Goal: Task Accomplishment & Management: Manage account settings

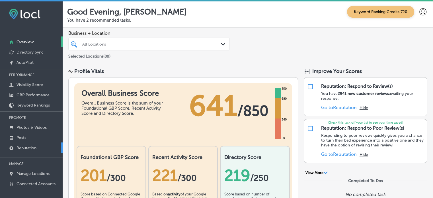
click at [26, 151] on link "Reputation" at bounding box center [31, 147] width 63 height 10
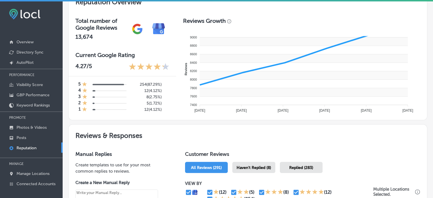
scroll to position [280, 0]
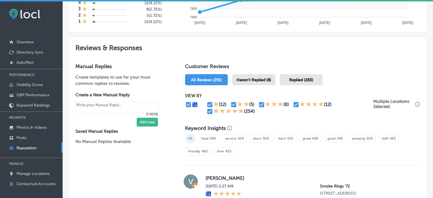
click at [262, 79] on span "Haven't Replied (8)" at bounding box center [254, 79] width 34 height 5
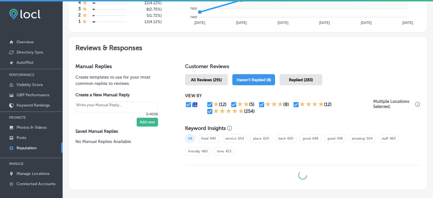
type textarea "x"
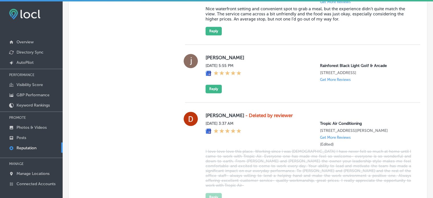
scroll to position [754, 0]
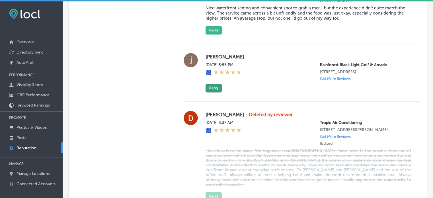
click at [207, 92] on button "Reply" at bounding box center [214, 88] width 16 height 9
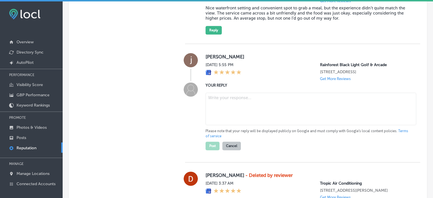
click at [223, 125] on textarea at bounding box center [311, 109] width 211 height 32
paste textarea "Thank you for the 5-star rating, [PERSON_NAME]! We’re so glad to hear you had a…"
type textarea "Thank you for the 5-star rating, [PERSON_NAME]! We’re so glad to hear you had a…"
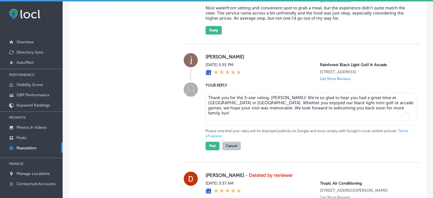
type textarea "x"
type textarea "Thank you for the 5-star rating, [PERSON_NAME]! We’re so glad to hear you had a…"
click at [215, 150] on button "Post" at bounding box center [213, 145] width 14 height 9
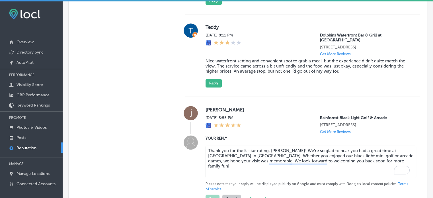
scroll to position [700, 0]
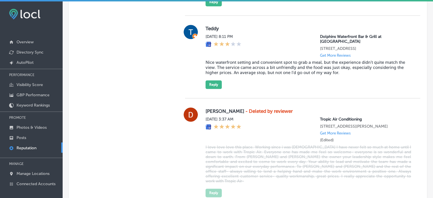
type textarea "x"
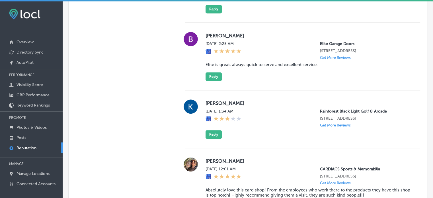
scroll to position [511, 0]
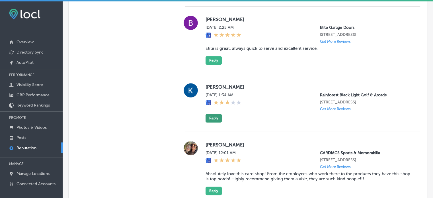
click at [215, 122] on button "Reply" at bounding box center [214, 118] width 16 height 9
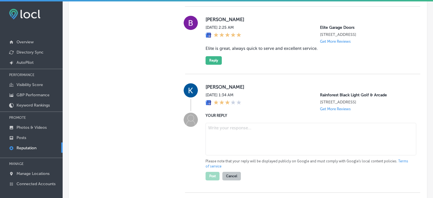
drag, startPoint x: 231, startPoint y: 132, endPoint x: 235, endPoint y: 142, distance: 11.2
click at [235, 142] on div "Please note that your reply will be displayed publicly on Google and must compl…" at bounding box center [309, 150] width 206 height 60
click at [235, 142] on textarea at bounding box center [311, 139] width 211 height 32
paste textarea "Thank you for your 3-star review, [PERSON_NAME]! We appreciate your feedback an…"
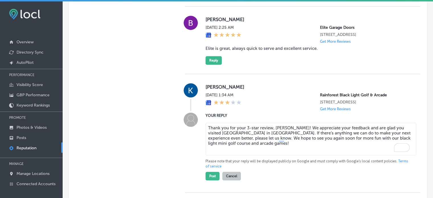
drag, startPoint x: 246, startPoint y: 137, endPoint x: 259, endPoint y: 138, distance: 12.8
click at [259, 138] on textarea "Thank you for your 3-star review, [PERSON_NAME]! We appreciate your feedback an…" at bounding box center [311, 139] width 211 height 32
type textarea "Thank you for your review, [PERSON_NAME]! We appreciate your feedback and are g…"
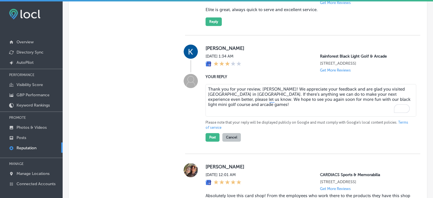
scroll to position [551, 0]
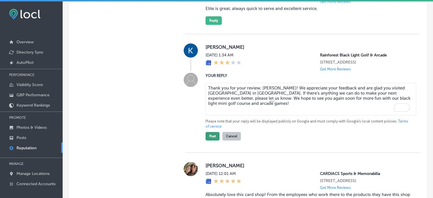
click at [211, 140] on button "Post" at bounding box center [213, 136] width 14 height 9
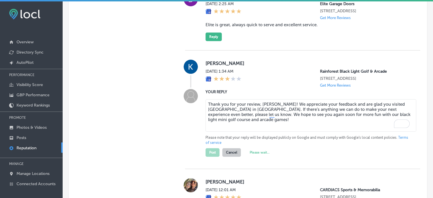
scroll to position [579, 0]
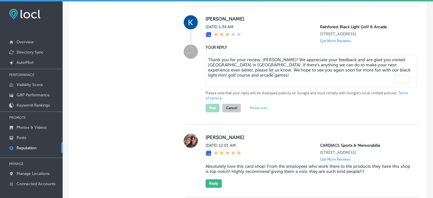
type textarea "x"
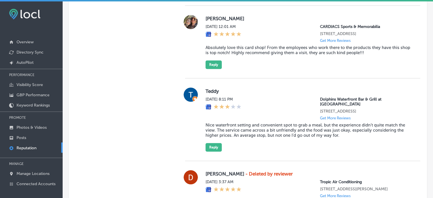
scroll to position [604, 0]
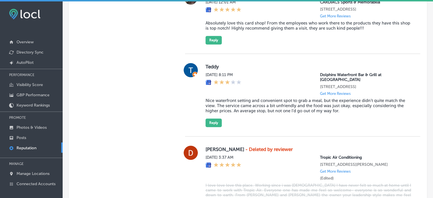
click at [256, 106] on blockquote "Nice waterfront setting and convenient spot to grab a meal, but the experience …" at bounding box center [309, 105] width 206 height 15
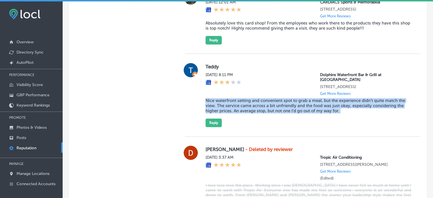
click at [256, 106] on blockquote "Nice waterfront setting and convenient spot to grab a meal, but the experience …" at bounding box center [309, 105] width 206 height 15
copy blockquote "Nice waterfront setting and convenient spot to grab a meal, but the experience …"
click at [209, 126] on button "Reply" at bounding box center [214, 122] width 16 height 9
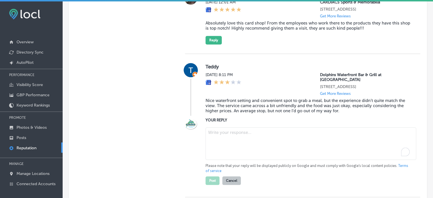
paste textarea "Thank you for sharing your feedback, [PERSON_NAME]. We're glad you enjoyed the …"
click at [234, 141] on textarea "To enrich screen reader interactions, please activate Accessibility in Grammarl…" at bounding box center [311, 143] width 211 height 32
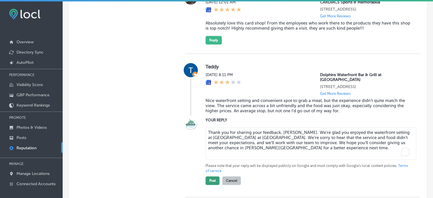
type textarea "Thank you for sharing your feedback, [PERSON_NAME]. We're glad you enjoyed the …"
click at [211, 184] on button "Post" at bounding box center [213, 180] width 14 height 9
type textarea "x"
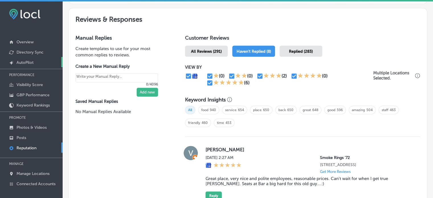
scroll to position [306, 0]
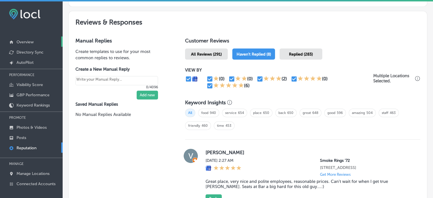
click at [26, 43] on p "Overview" at bounding box center [25, 42] width 17 height 5
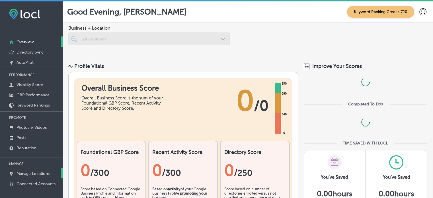
click at [37, 172] on p "Manage Locations" at bounding box center [33, 173] width 33 height 5
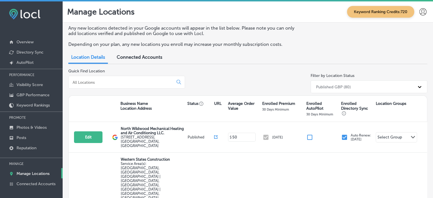
click at [117, 83] on input at bounding box center [122, 82] width 100 height 5
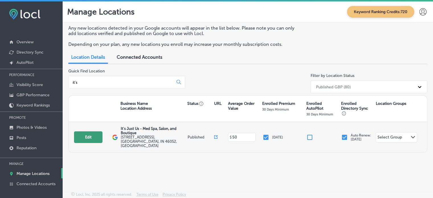
type input "it's"
click at [94, 136] on button "Edit" at bounding box center [88, 137] width 28 height 12
select select "US"
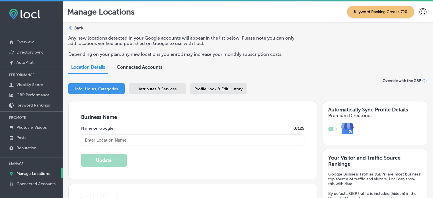
type input "It's Just Us - Med Spa, Salon, and Boutique"
type input "[STREET_ADDRESS]"
type input "[GEOGRAPHIC_DATA]"
type input "46052"
type input "US"
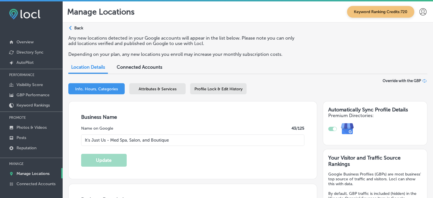
type input "[URL][DOMAIN_NAME]"
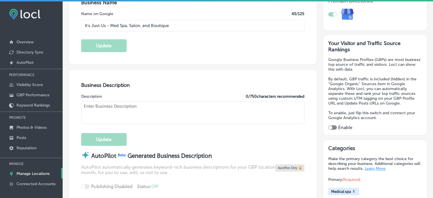
checkbox input "true"
type textarea "At It's Just Us - Med Spa, Salon, and Boutique, we offer a comprehensive experi…"
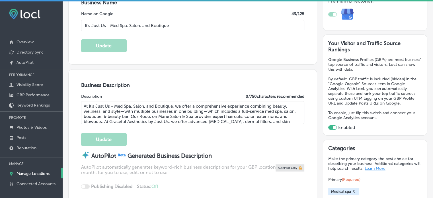
type input "[PHONE_NUMBER]"
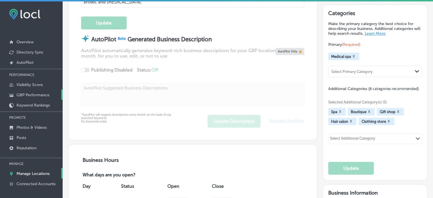
scroll to position [243, 0]
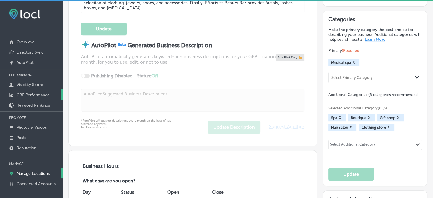
click at [38, 95] on p "GBP Performance" at bounding box center [33, 95] width 33 height 5
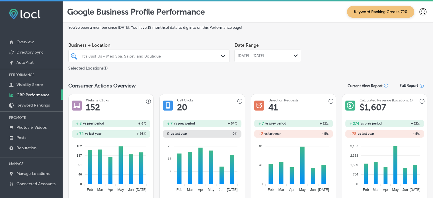
click at [275, 52] on div "[DATE] - [DATE] Path Created with Sketch." at bounding box center [267, 56] width 67 height 13
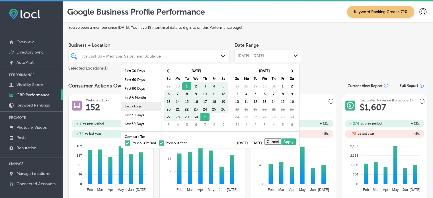
scroll to position [33, 0]
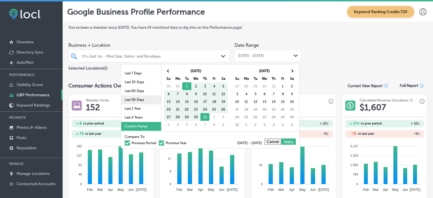
click at [137, 98] on li "Last 90 Days" at bounding box center [141, 99] width 40 height 9
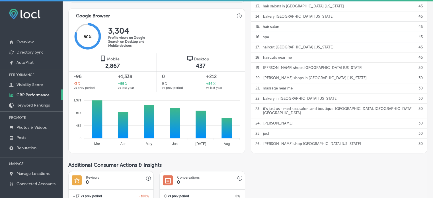
scroll to position [409, 0]
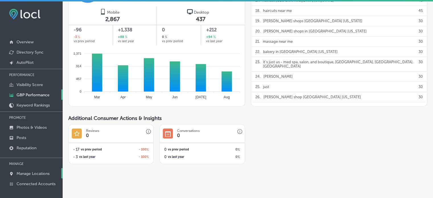
click at [33, 174] on p "Manage Locations" at bounding box center [33, 173] width 33 height 5
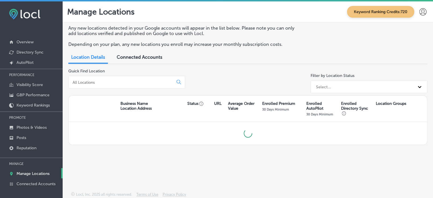
drag, startPoint x: 124, startPoint y: 77, endPoint x: 126, endPoint y: 87, distance: 9.9
click at [126, 87] on div at bounding box center [126, 82] width 117 height 13
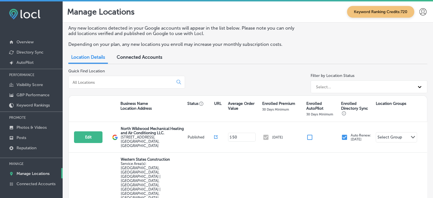
drag, startPoint x: 126, startPoint y: 87, endPoint x: 126, endPoint y: 82, distance: 4.6
click at [126, 82] on div at bounding box center [126, 82] width 117 height 13
click at [126, 82] on input at bounding box center [122, 82] width 100 height 5
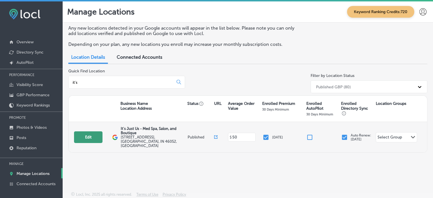
type input "it's"
click at [96, 134] on button "Edit" at bounding box center [88, 137] width 28 height 12
select select "US"
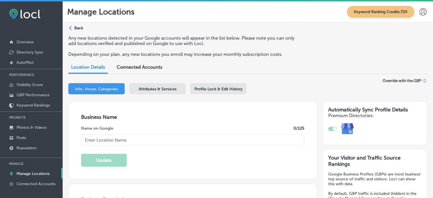
type input "It's Just Us - Med Spa, Salon, and Boutique"
type input "[STREET_ADDRESS]"
type input "[GEOGRAPHIC_DATA]"
type input "46052"
type input "US"
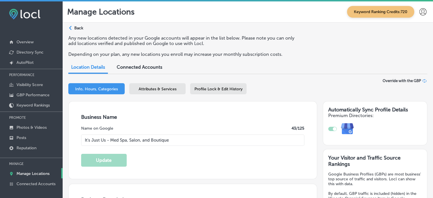
type input "[URL][DOMAIN_NAME]"
checkbox input "true"
type textarea "At It's Just Us - Med Spa, Salon, and Boutique, we offer a comprehensive experi…"
type input "[PHONE_NUMBER]"
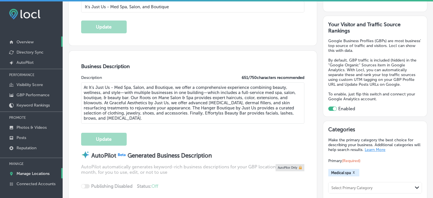
scroll to position [125, 0]
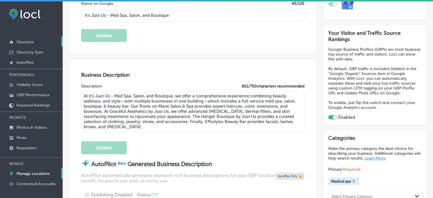
click at [23, 40] on p "Overview" at bounding box center [25, 42] width 17 height 5
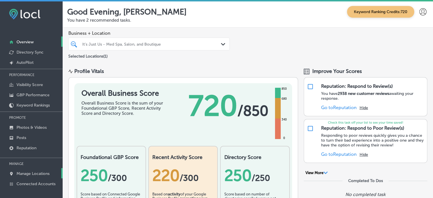
click at [40, 172] on p "Manage Locations" at bounding box center [33, 173] width 33 height 5
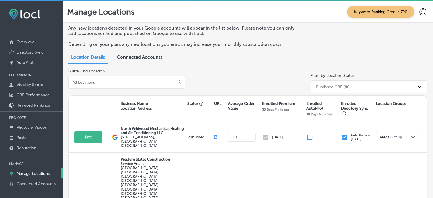
click at [116, 83] on input at bounding box center [122, 82] width 100 height 5
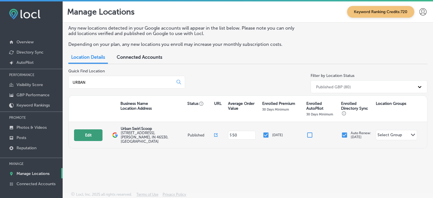
type input "URBAN"
click at [87, 135] on button "Edit" at bounding box center [88, 135] width 28 height 12
select select "US"
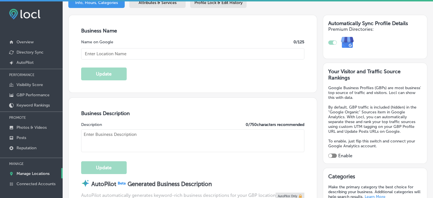
checkbox input "true"
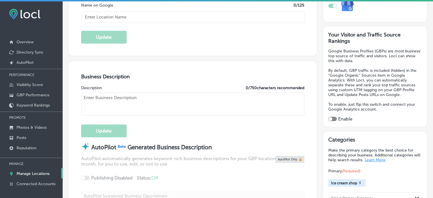
type input "Urban Swirl Scoop"
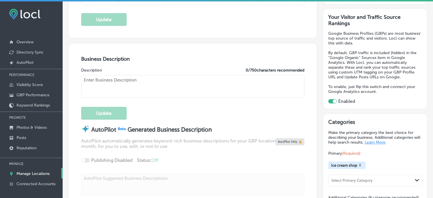
type input "[STREET_ADDRESS]"
type input "[PERSON_NAME]"
type input "46530"
type input "US"
type input "[URL][DOMAIN_NAME]"
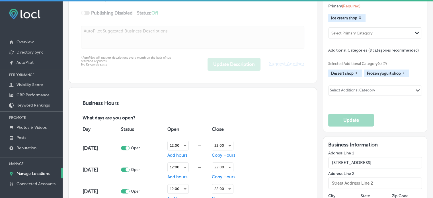
type textarea "Urban Swirl and Scoop is your go-to destination for hand-dipped ice cream, soft…"
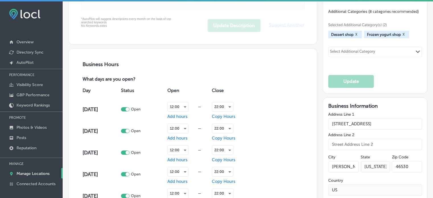
type input "[PHONE_NUMBER]"
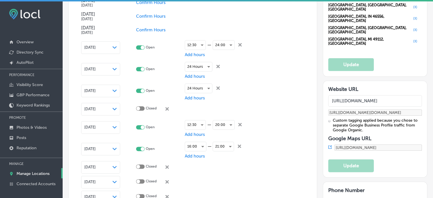
scroll to position [695, 0]
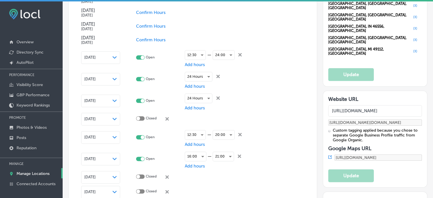
click at [240, 54] on icon "close Created with Sketch." at bounding box center [239, 54] width 3 height 3
checkbox input "false"
checkbox input "true"
checkbox input "false"
checkbox input "true"
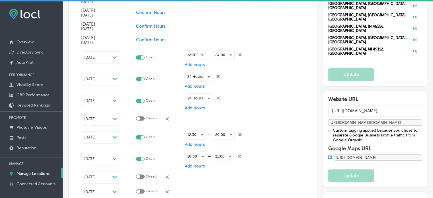
checkbox input "false"
checkbox input "true"
checkbox input "false"
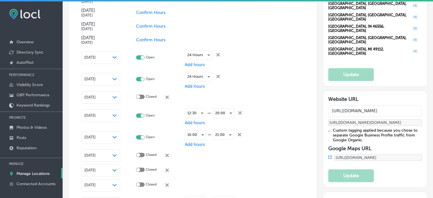
click at [217, 53] on icon "close Created with Sketch." at bounding box center [217, 54] width 3 height 3
checkbox input "false"
checkbox input "true"
checkbox input "false"
checkbox input "true"
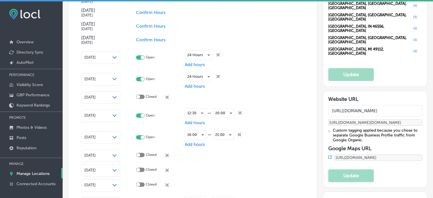
checkbox input "false"
checkbox input "true"
checkbox input "false"
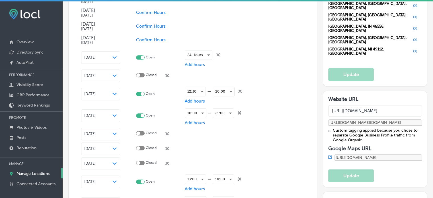
click at [217, 53] on icon "close Created with Sketch." at bounding box center [217, 54] width 3 height 3
checkbox input "false"
checkbox input "true"
checkbox input "false"
checkbox input "true"
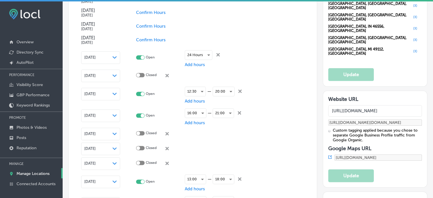
checkbox input "false"
checkbox input "true"
checkbox input "false"
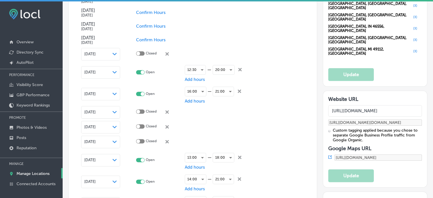
click at [167, 53] on icon "close Created with Sketch." at bounding box center [166, 53] width 3 height 3
checkbox input "true"
checkbox input "false"
checkbox input "true"
checkbox input "false"
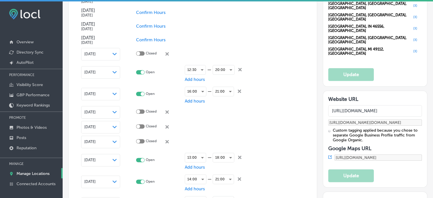
checkbox input "true"
checkbox input "false"
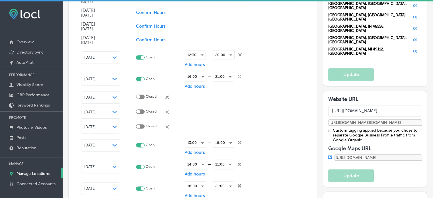
click at [240, 54] on icon at bounding box center [239, 54] width 3 height 3
checkbox input "false"
checkbox input "true"
checkbox input "false"
checkbox input "true"
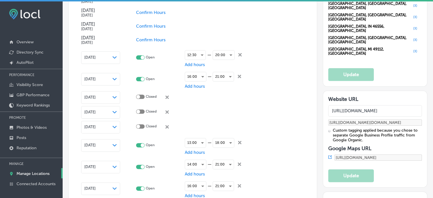
checkbox input "false"
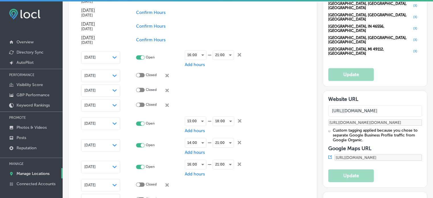
click at [240, 54] on icon "close Created with Sketch." at bounding box center [239, 54] width 3 height 3
checkbox input "false"
checkbox input "true"
checkbox input "false"
checkbox input "true"
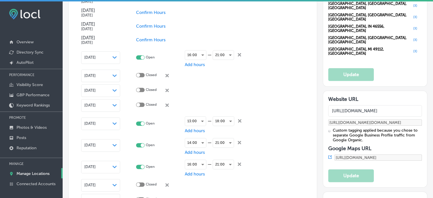
checkbox input "false"
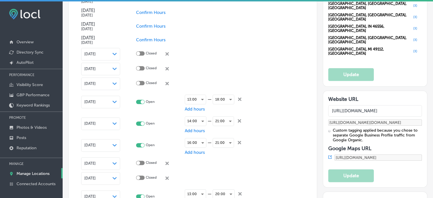
click at [168, 53] on icon "close Created with Sketch." at bounding box center [166, 53] width 3 height 3
checkbox input "true"
checkbox input "false"
checkbox input "true"
checkbox input "false"
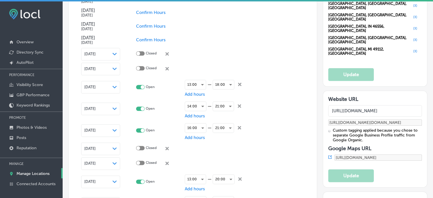
click at [168, 53] on icon "close Created with Sketch." at bounding box center [166, 53] width 3 height 3
checkbox input "true"
checkbox input "false"
checkbox input "true"
checkbox input "false"
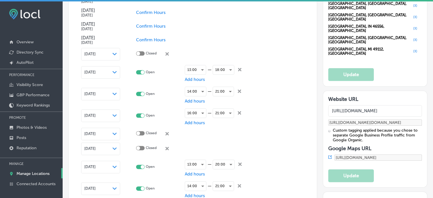
click at [168, 53] on icon "close Created with Sketch." at bounding box center [166, 53] width 3 height 3
checkbox input "true"
checkbox input "false"
checkbox input "true"
checkbox input "false"
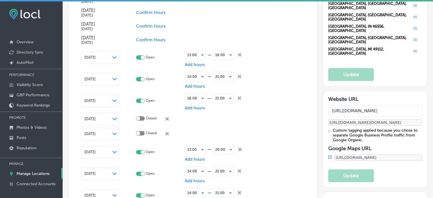
click at [241, 52] on div "18:00 close Created with Sketch." at bounding box center [227, 55] width 29 height 14
click at [240, 55] on span "close Created with Sketch." at bounding box center [239, 54] width 3 height 5
checkbox input "false"
checkbox input "true"
checkbox input "false"
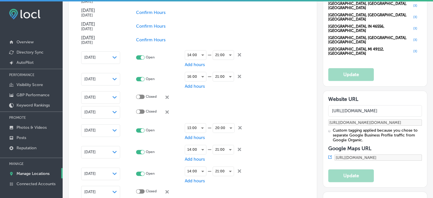
click at [240, 55] on span "close Created with Sketch." at bounding box center [239, 54] width 3 height 5
checkbox input "false"
checkbox input "true"
checkbox input "false"
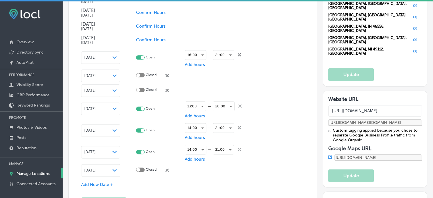
click at [240, 55] on span "close Created with Sketch." at bounding box center [239, 54] width 3 height 5
checkbox input "false"
checkbox input "true"
checkbox input "false"
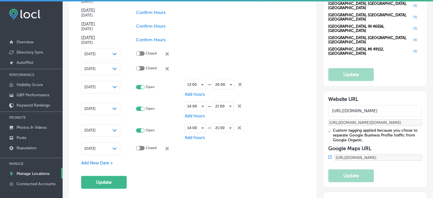
click at [167, 52] on icon at bounding box center [166, 53] width 3 height 3
checkbox input "true"
checkbox input "false"
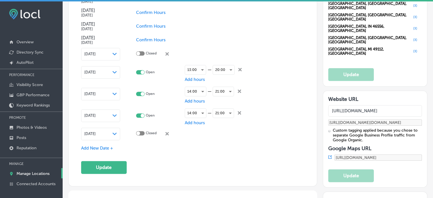
click at [167, 52] on icon "close Created with Sketch." at bounding box center [166, 53] width 3 height 3
checkbox input "true"
checkbox input "false"
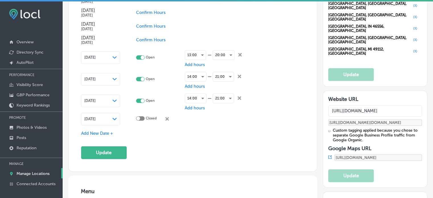
click at [241, 53] on icon "close Created with Sketch." at bounding box center [239, 54] width 3 height 3
checkbox input "false"
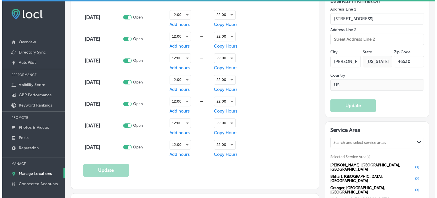
scroll to position [431, 0]
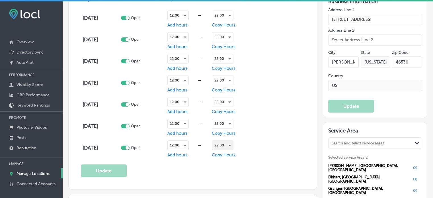
click at [221, 143] on div "22:00" at bounding box center [222, 145] width 21 height 9
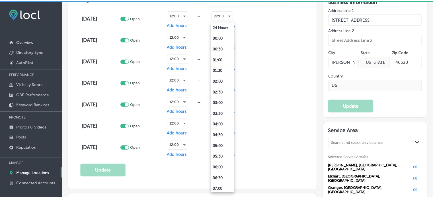
scroll to position [370, 0]
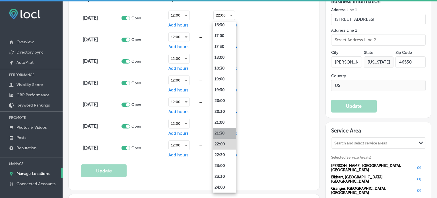
click at [225, 130] on li "21:30" at bounding box center [224, 133] width 23 height 11
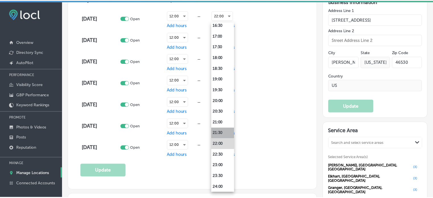
scroll to position [431, 0]
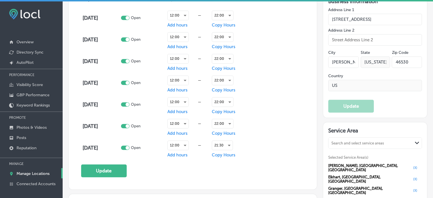
click at [277, 120] on div "Day Status Open Close [DATE] Open 12:00 — Add hours 22:00 Copy Hours [DATE] Ope…" at bounding box center [192, 74] width 223 height 167
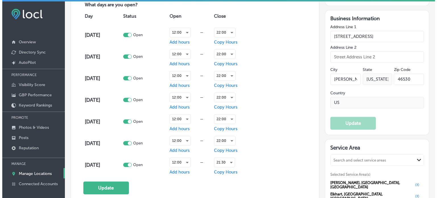
scroll to position [414, 0]
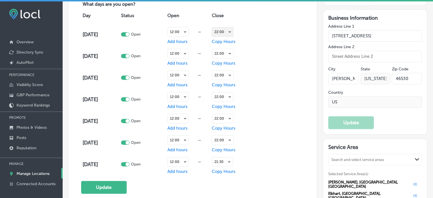
click at [224, 32] on div "22:00" at bounding box center [222, 31] width 21 height 9
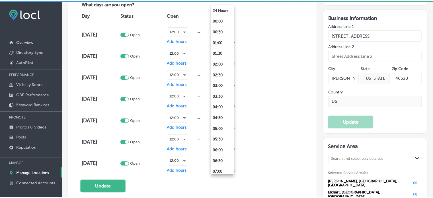
scroll to position [370, 0]
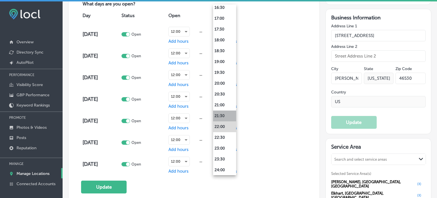
click at [219, 113] on li "21:30" at bounding box center [224, 115] width 23 height 11
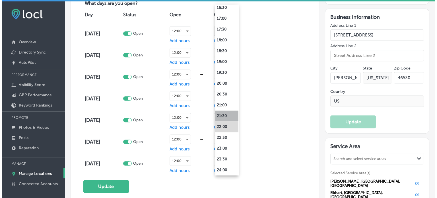
scroll to position [414, 0]
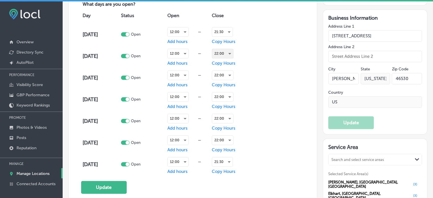
click at [219, 49] on div "22:00" at bounding box center [222, 53] width 21 height 9
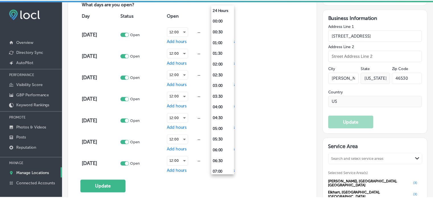
scroll to position [370, 0]
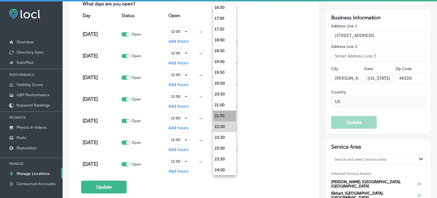
click at [222, 112] on li "21:30" at bounding box center [224, 115] width 23 height 11
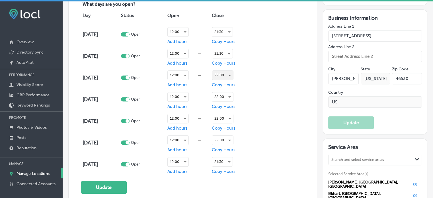
click at [223, 71] on div "22:00" at bounding box center [222, 75] width 21 height 9
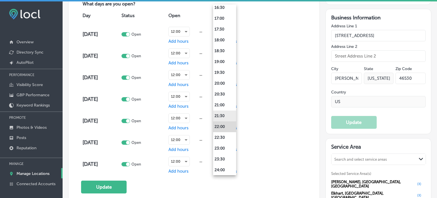
click at [222, 116] on li "21:30" at bounding box center [224, 115] width 23 height 11
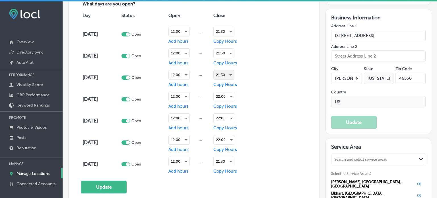
scroll to position [414, 0]
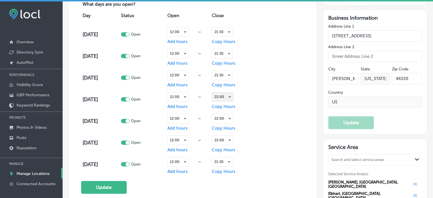
click at [227, 96] on div "22:00" at bounding box center [222, 96] width 21 height 9
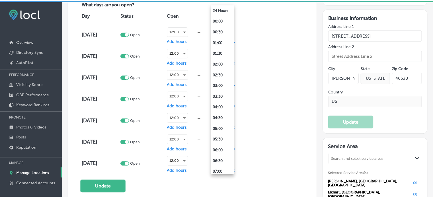
scroll to position [370, 0]
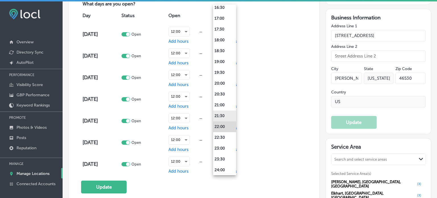
click at [223, 115] on li "21:30" at bounding box center [224, 115] width 23 height 11
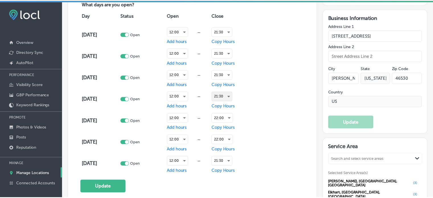
scroll to position [414, 0]
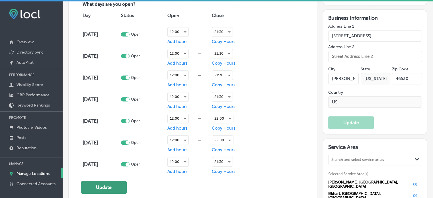
click at [104, 188] on button "Update" at bounding box center [104, 187] width 46 height 13
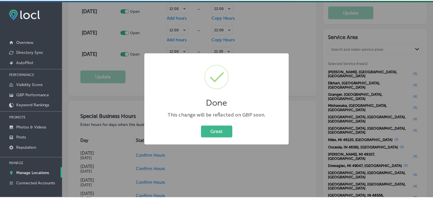
scroll to position [526, 0]
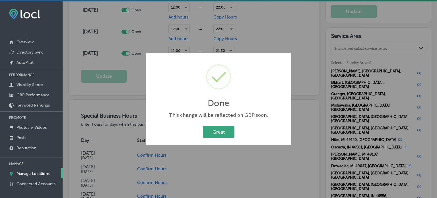
click at [214, 135] on button "Great" at bounding box center [219, 132] width 32 height 12
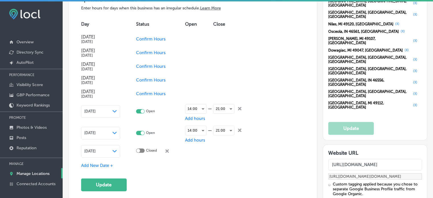
scroll to position [642, 0]
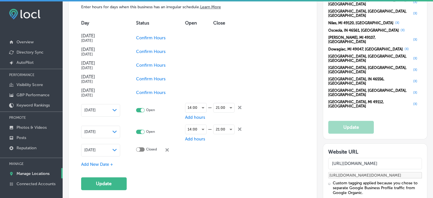
click at [239, 106] on icon at bounding box center [239, 107] width 3 height 3
checkbox input "false"
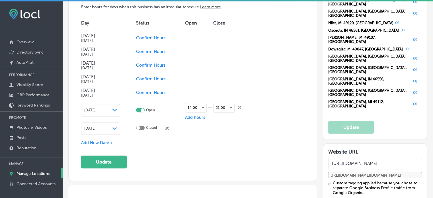
click at [239, 106] on icon at bounding box center [239, 107] width 3 height 3
checkbox input "false"
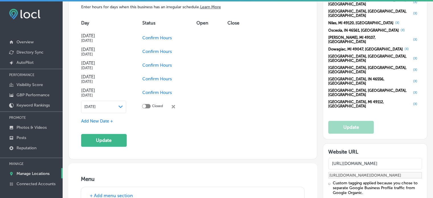
click at [172, 106] on icon at bounding box center [173, 106] width 3 height 3
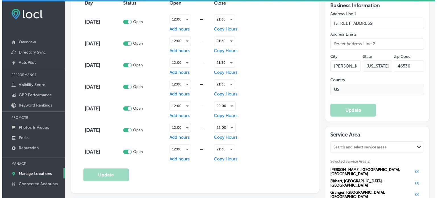
scroll to position [424, 0]
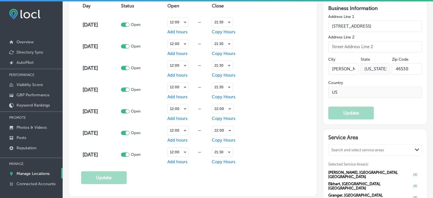
click at [260, 94] on div "Day Status Open Close [DATE] Open 12:00 — Add hours 21:30 Copy Hours [DATE] Ope…" at bounding box center [192, 81] width 223 height 167
click at [184, 149] on div "12:00" at bounding box center [178, 151] width 21 height 9
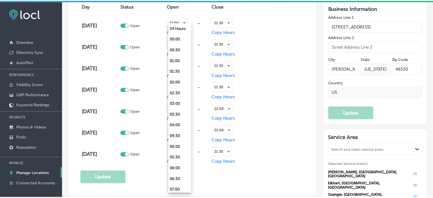
scroll to position [190, 0]
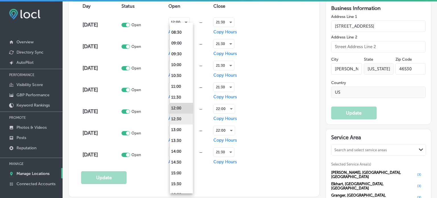
click at [180, 119] on li "12:30" at bounding box center [181, 119] width 23 height 11
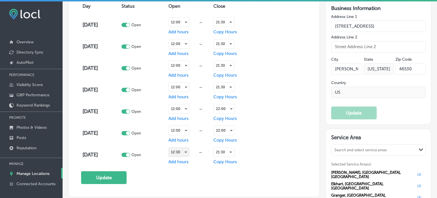
scroll to position [424, 0]
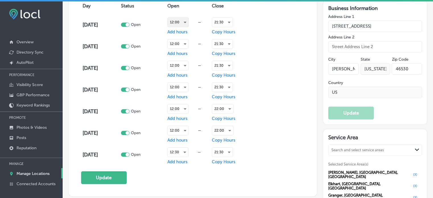
click at [184, 20] on div "12:00" at bounding box center [178, 22] width 21 height 9
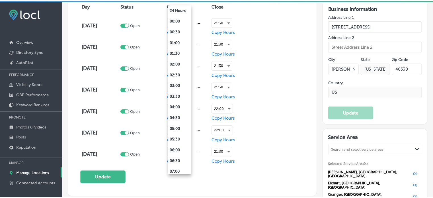
scroll to position [190, 0]
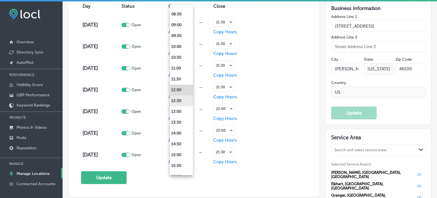
click at [181, 99] on li "12:30" at bounding box center [181, 100] width 23 height 11
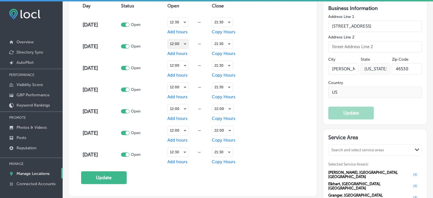
click at [181, 39] on div "12:00" at bounding box center [178, 43] width 21 height 9
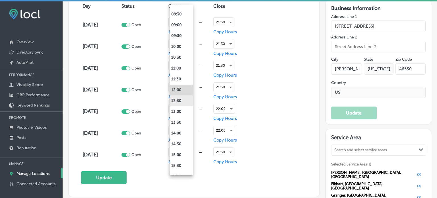
click at [178, 100] on li "12:30" at bounding box center [181, 100] width 23 height 11
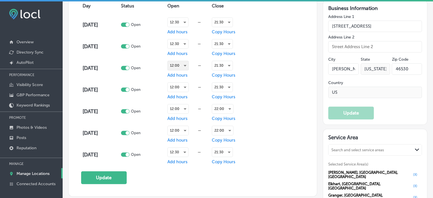
click at [179, 61] on div "12:00" at bounding box center [178, 65] width 21 height 9
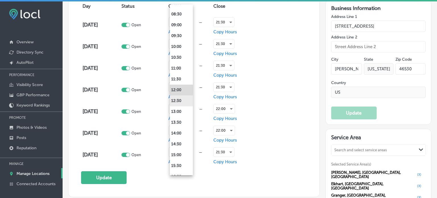
click at [180, 98] on li "12:30" at bounding box center [181, 100] width 23 height 11
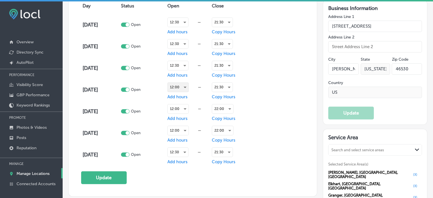
click at [181, 83] on div "12:00" at bounding box center [178, 87] width 21 height 9
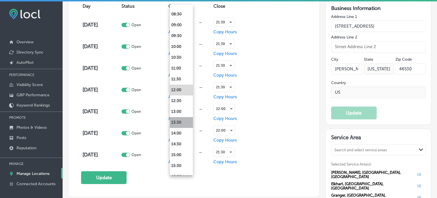
click at [182, 121] on li "13:30" at bounding box center [181, 122] width 23 height 11
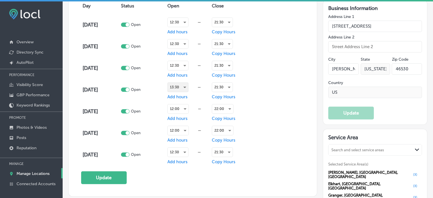
click at [182, 85] on div "13:30" at bounding box center [178, 87] width 20 height 9
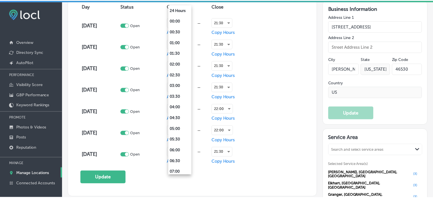
scroll to position [223, 0]
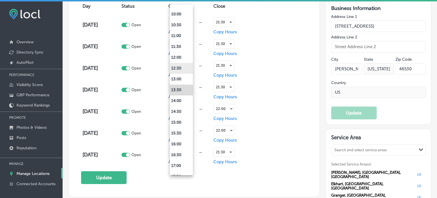
click at [179, 69] on li "12:30" at bounding box center [181, 68] width 23 height 11
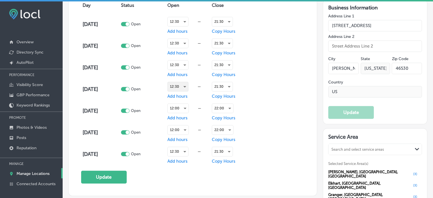
scroll to position [424, 0]
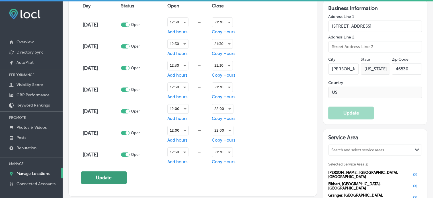
click at [104, 177] on button "Update" at bounding box center [104, 177] width 46 height 13
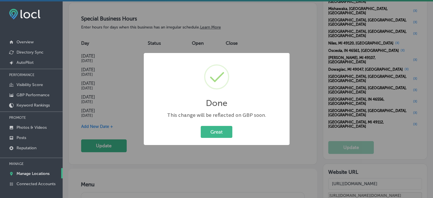
scroll to position [623, 0]
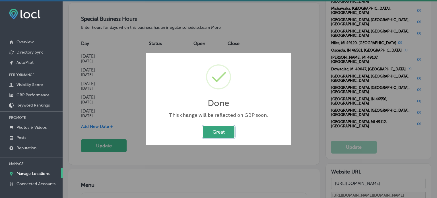
drag, startPoint x: 158, startPoint y: 129, endPoint x: 228, endPoint y: 133, distance: 69.6
click at [228, 133] on button "Great" at bounding box center [219, 132] width 32 height 12
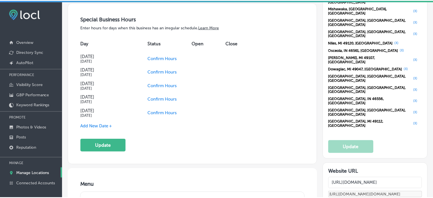
scroll to position [622, 0]
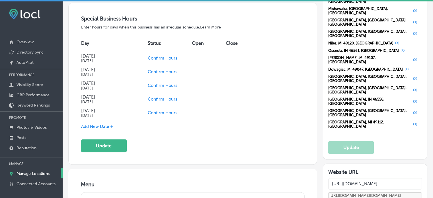
click at [228, 133] on div "Special Business Hours Enter hours for days when this business has an irregular…" at bounding box center [192, 83] width 223 height 137
click at [107, 143] on button "Update" at bounding box center [104, 145] width 46 height 13
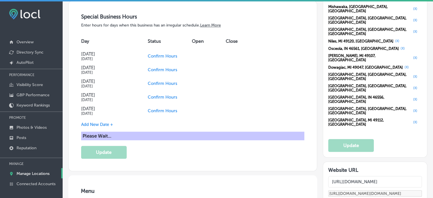
scroll to position [625, 0]
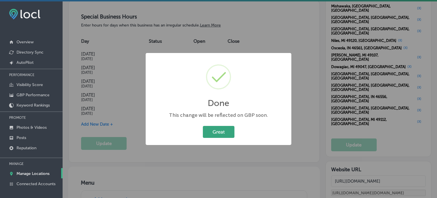
click at [225, 129] on button "Great" at bounding box center [219, 132] width 32 height 12
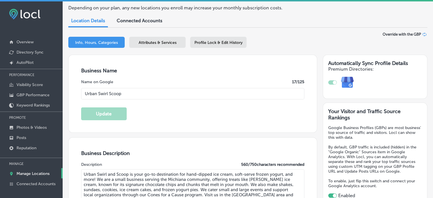
scroll to position [47, 0]
click at [283, 49] on div "Info, Hours, Categories Attributes & Services Profile Lock & Edit History" at bounding box center [247, 42] width 359 height 13
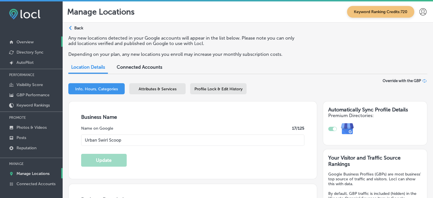
click at [29, 41] on p "Overview" at bounding box center [25, 42] width 17 height 5
